Goal: Task Accomplishment & Management: Manage account settings

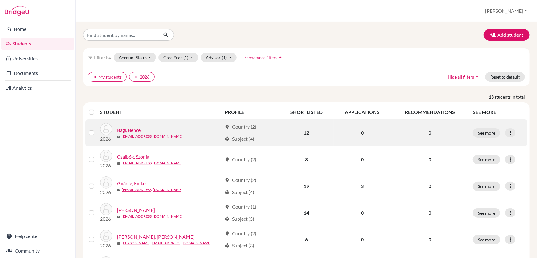
click at [136, 128] on link "Bagi, Bence" at bounding box center [129, 129] width 24 height 7
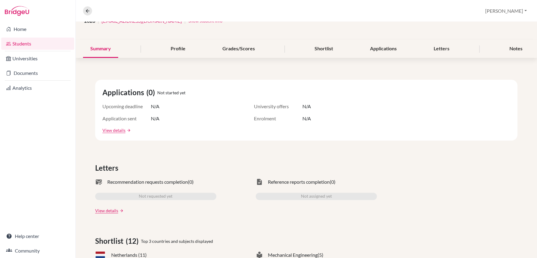
scroll to position [55, 0]
click at [516, 47] on div "Notes" at bounding box center [516, 49] width 28 height 18
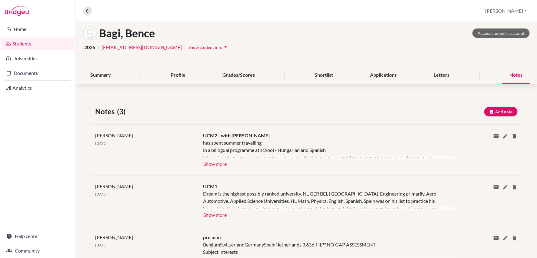
scroll to position [30, 0]
click at [211, 163] on button "Show more" at bounding box center [215, 162] width 24 height 9
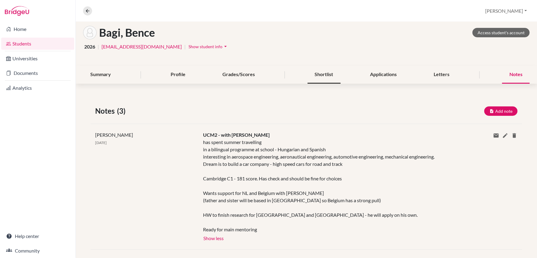
click at [323, 71] on div "Shortlist" at bounding box center [323, 75] width 33 height 18
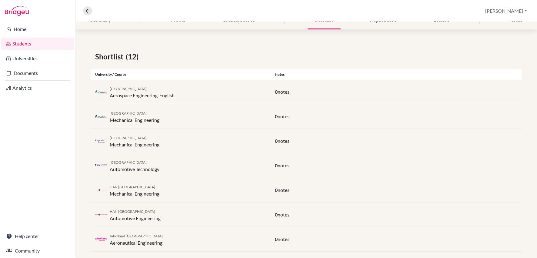
scroll to position [51, 0]
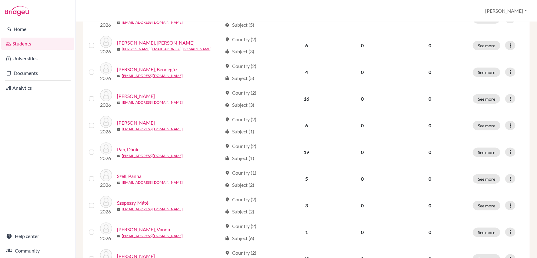
scroll to position [224, 0]
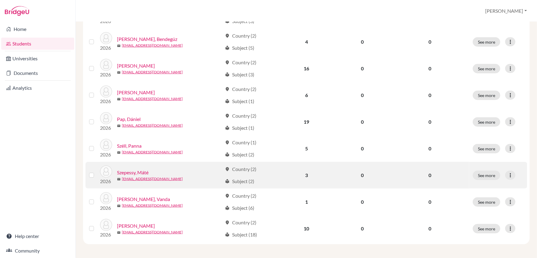
click at [146, 170] on link "Szepessy, Máté" at bounding box center [132, 172] width 31 height 7
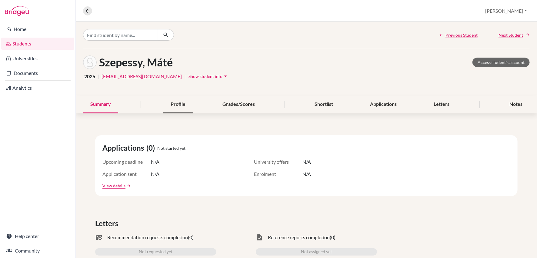
click at [186, 104] on div "Profile" at bounding box center [177, 104] width 29 height 18
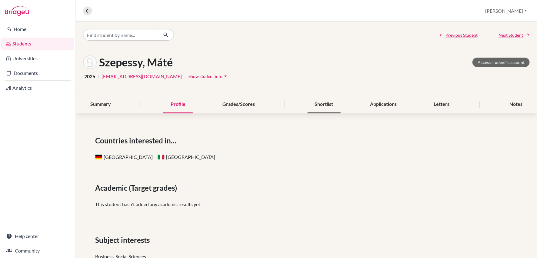
click at [318, 103] on div "Shortlist" at bounding box center [323, 104] width 33 height 18
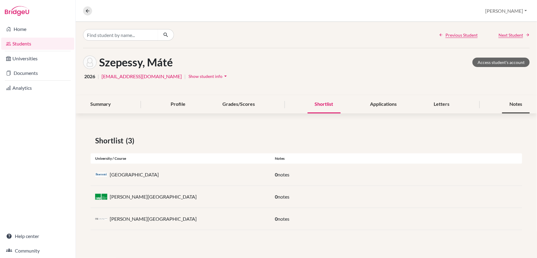
click at [519, 104] on div "Notes" at bounding box center [516, 104] width 28 height 18
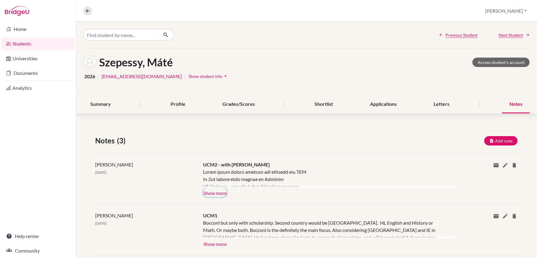
click at [218, 195] on button "Show more" at bounding box center [215, 192] width 24 height 9
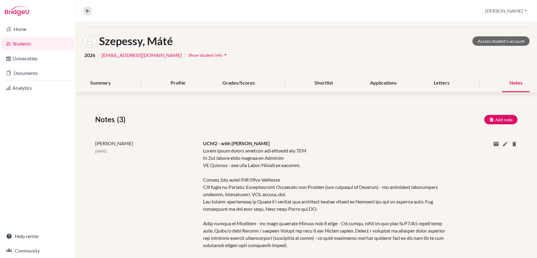
scroll to position [19, 0]
